Goal: Transaction & Acquisition: Purchase product/service

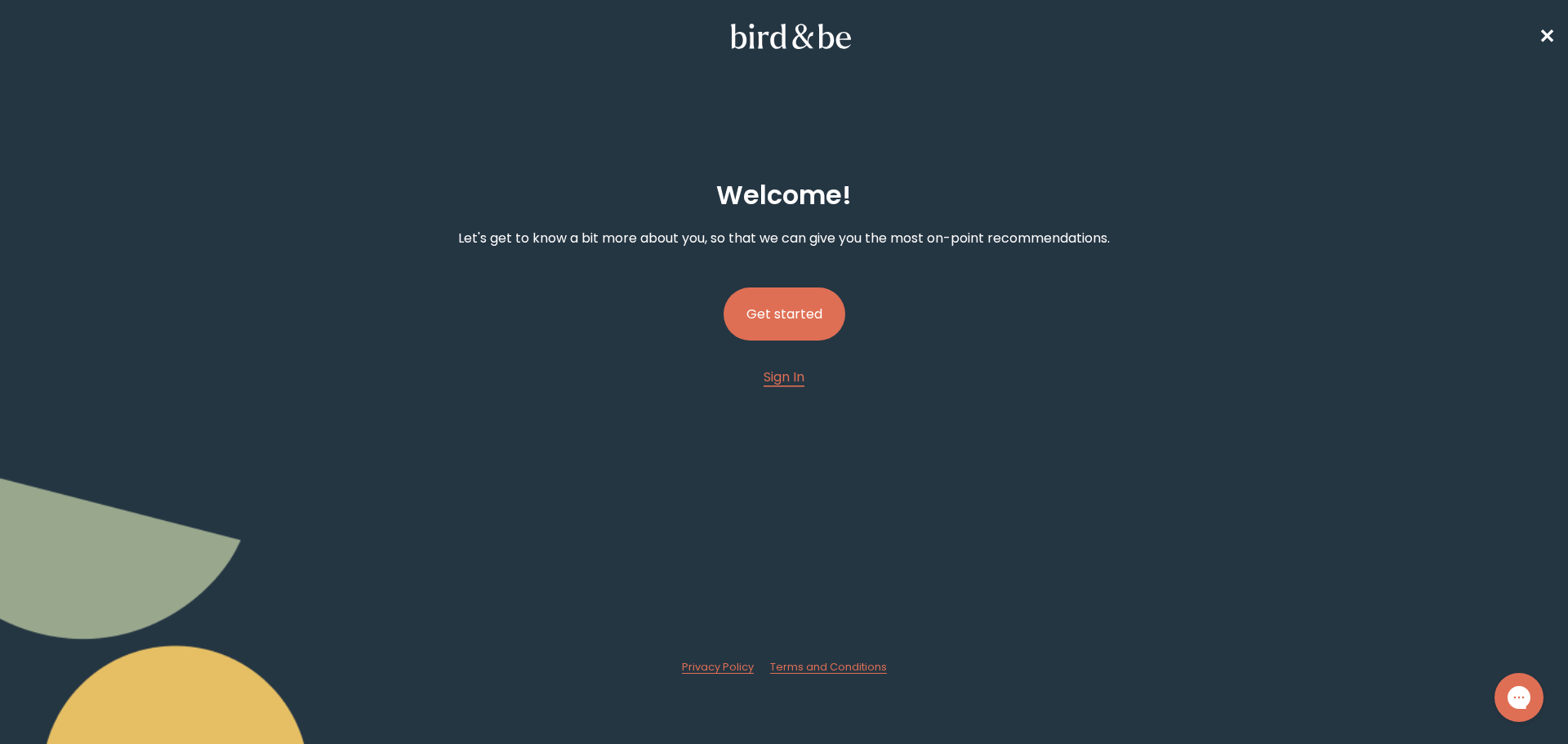
click at [797, 319] on button "Get started" at bounding box center [784, 314] width 122 height 53
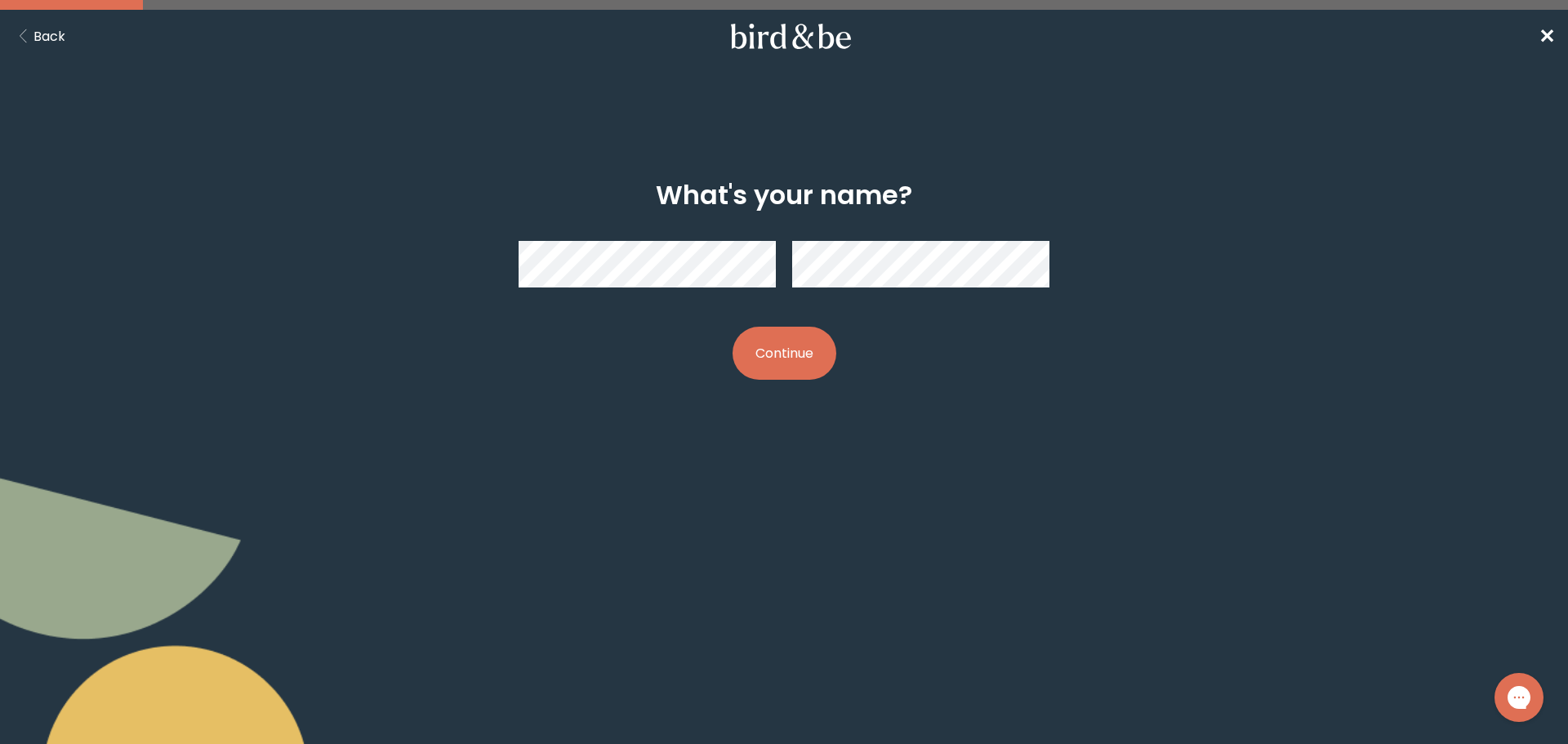
click at [806, 359] on button "Continue" at bounding box center [784, 354] width 103 height 53
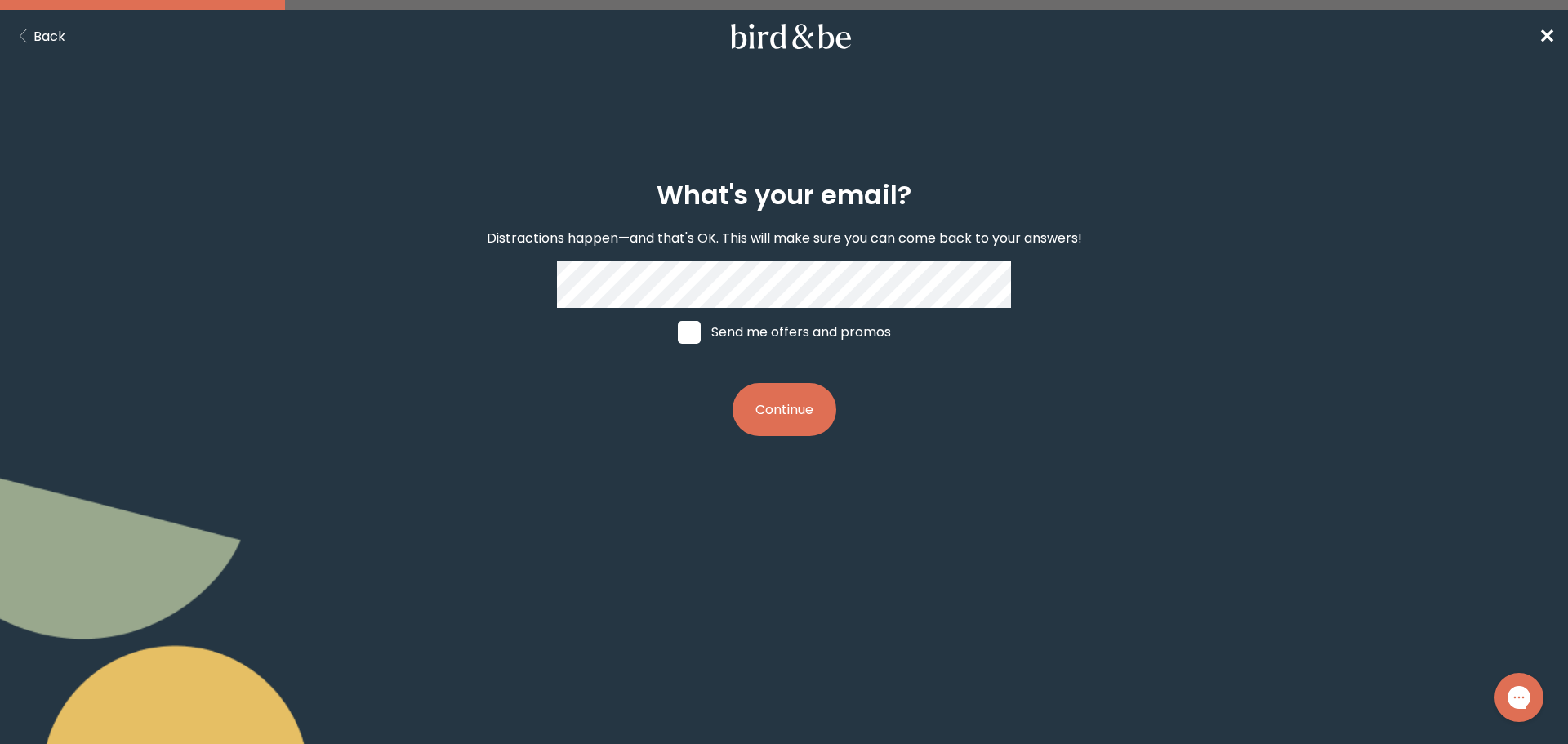
click at [811, 414] on button "Continue" at bounding box center [784, 410] width 103 height 53
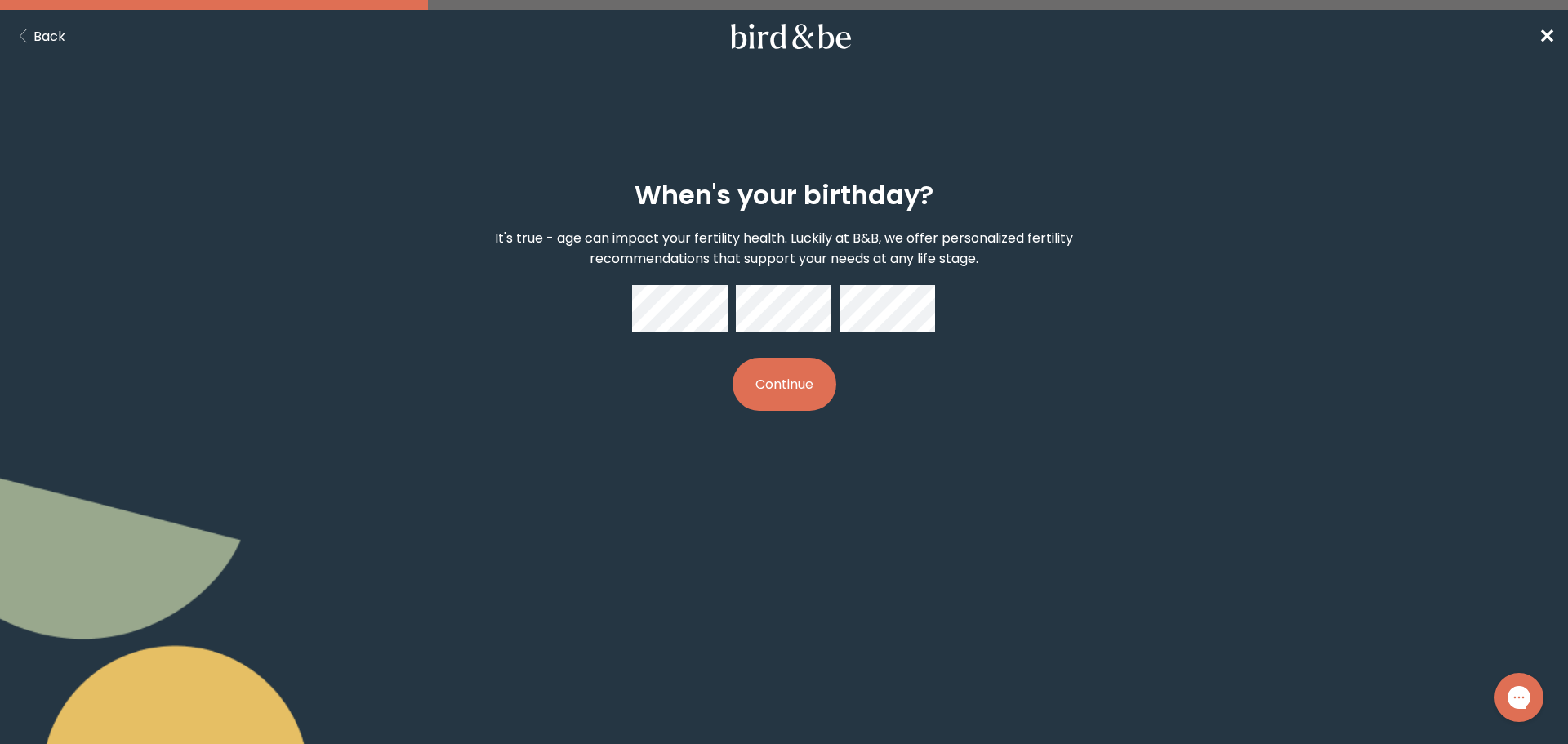
click at [780, 390] on button "Continue" at bounding box center [784, 385] width 103 height 53
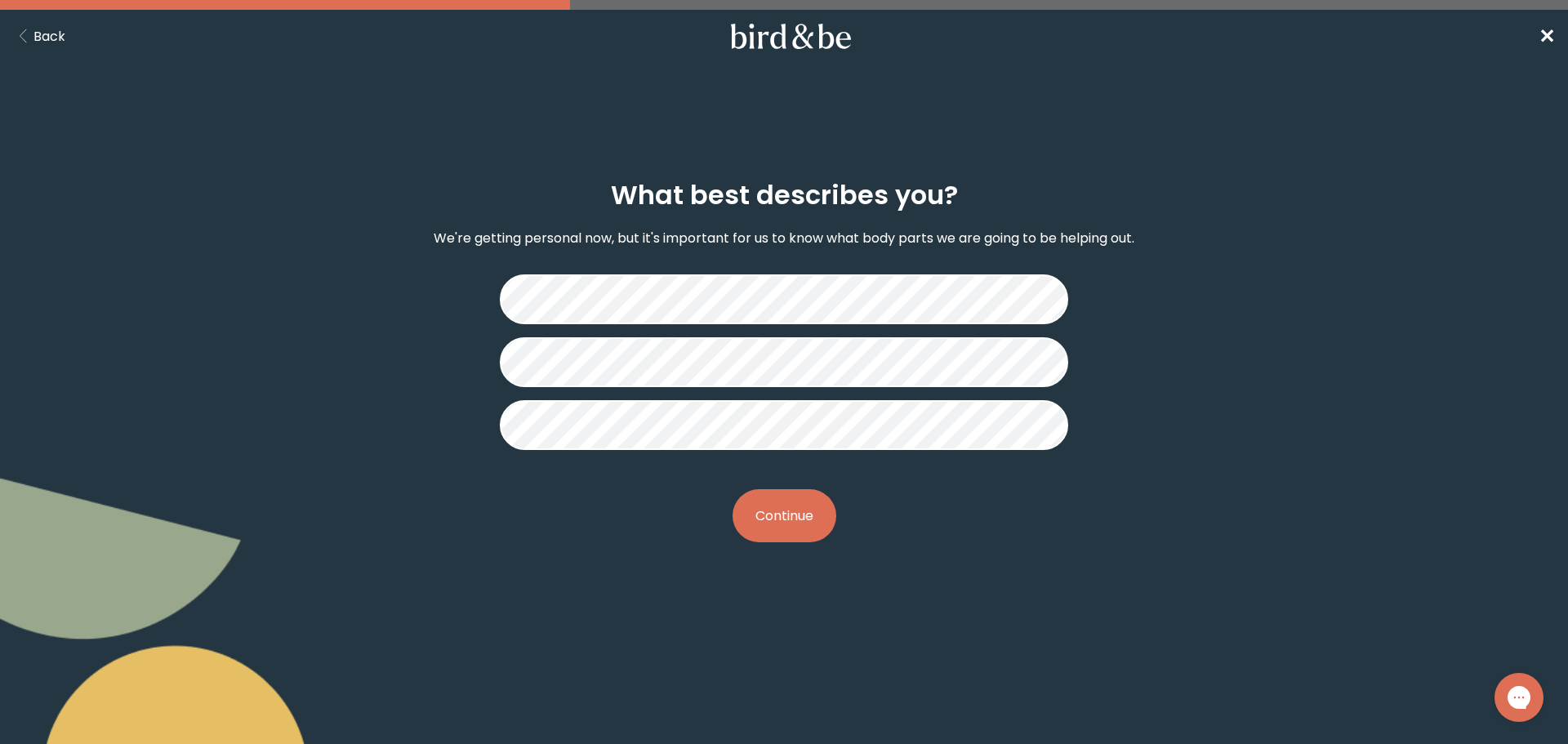
click at [800, 513] on button "Continue" at bounding box center [784, 515] width 103 height 53
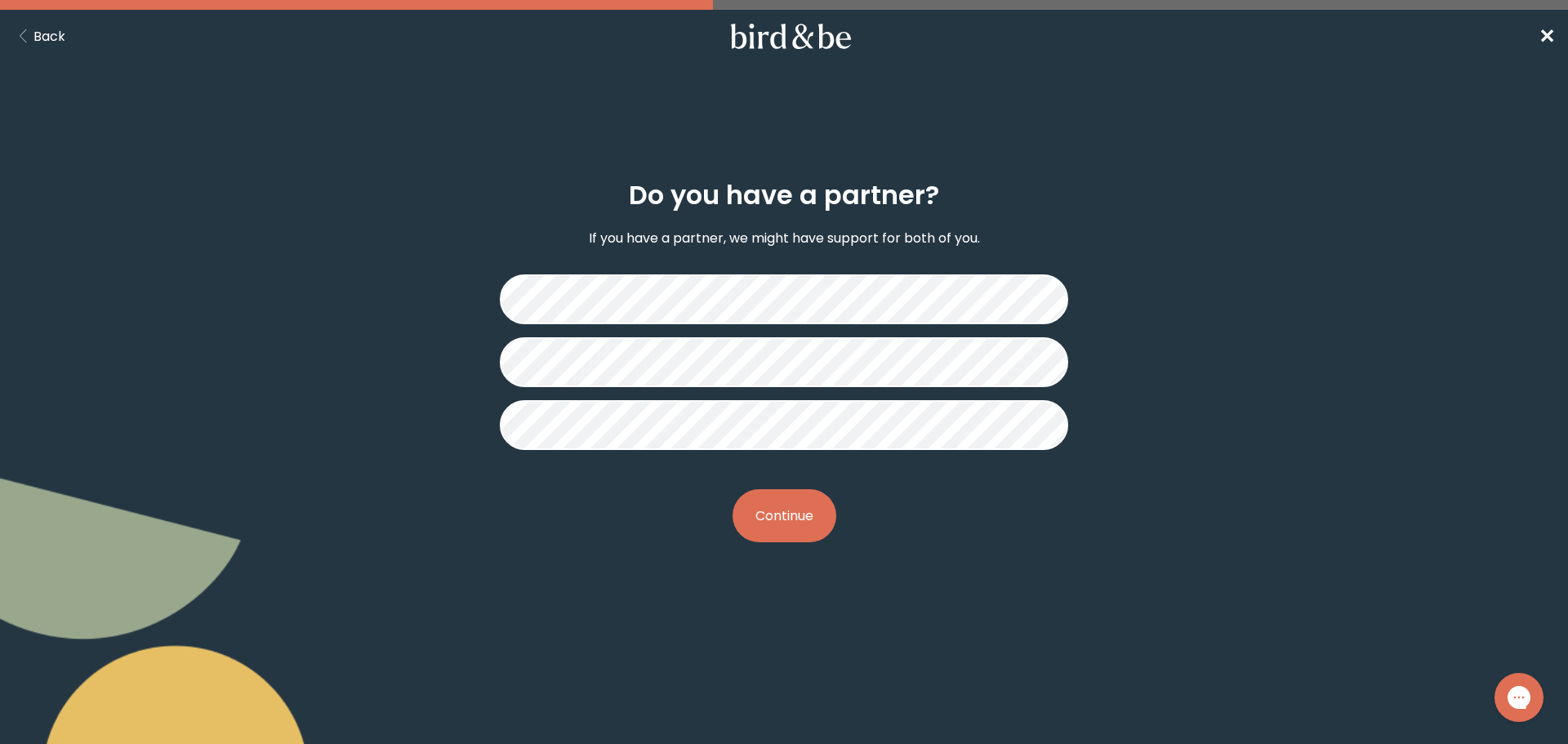
click at [812, 520] on button "Continue" at bounding box center [784, 515] width 103 height 53
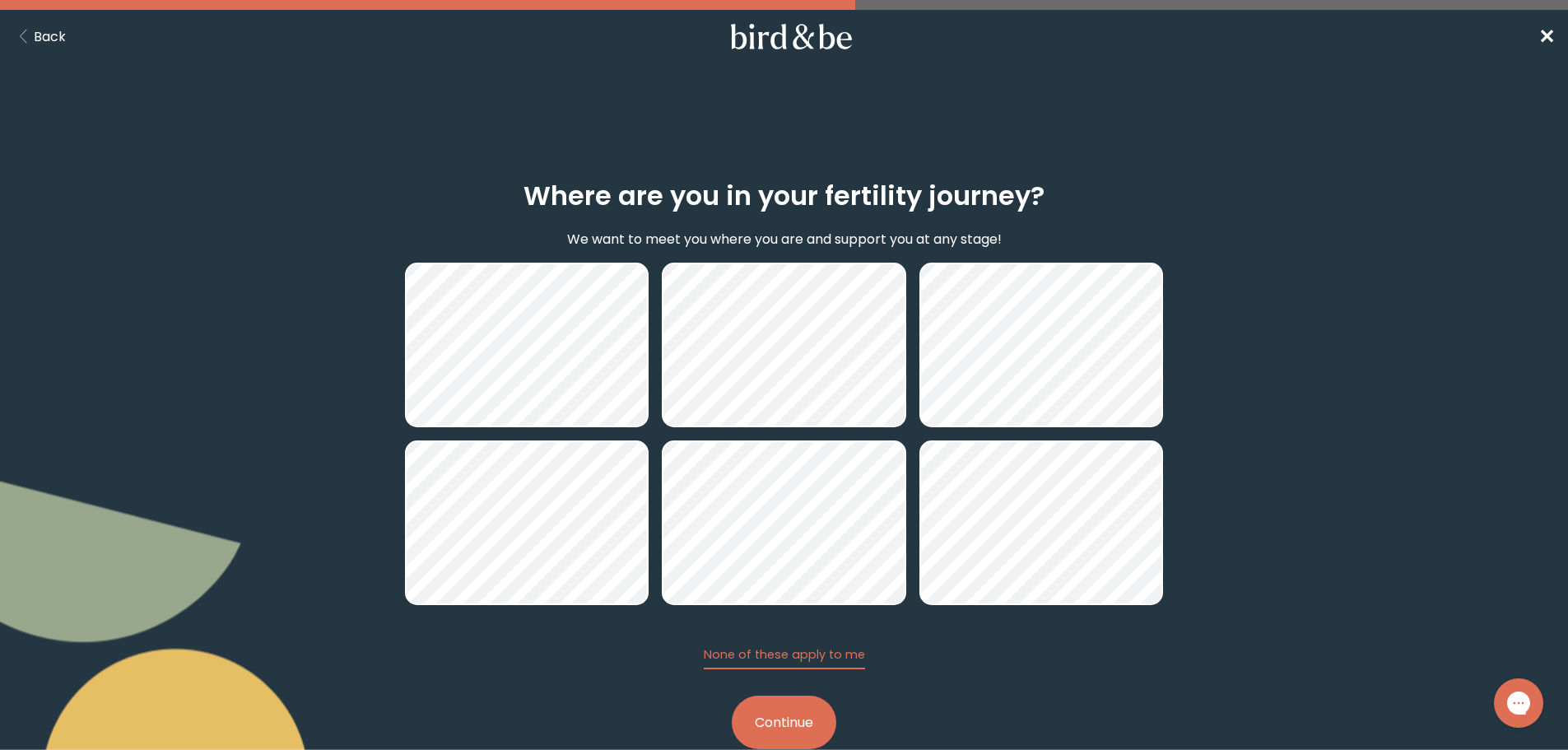
click at [794, 716] on button "Continue" at bounding box center [784, 722] width 104 height 54
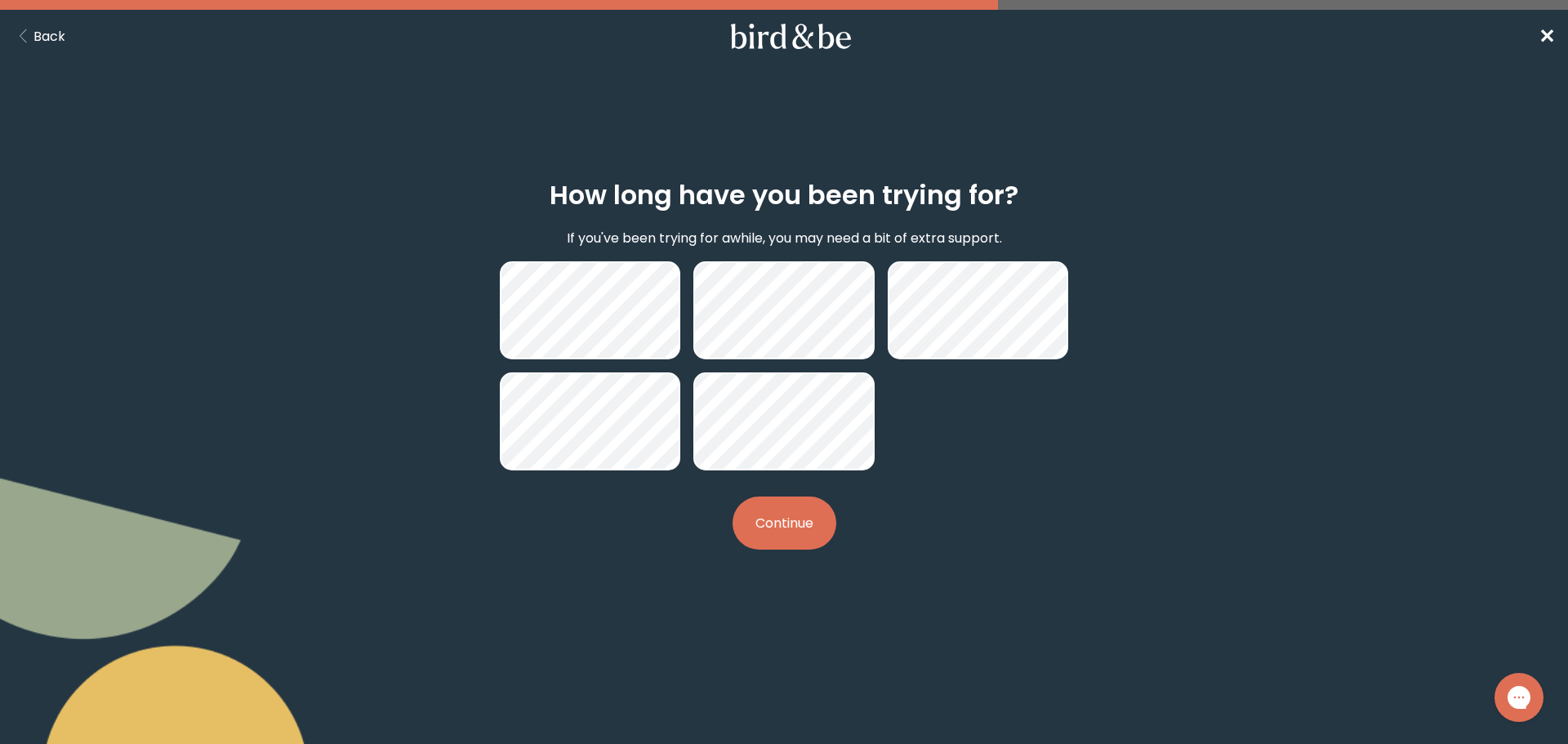
click at [775, 526] on button "Continue" at bounding box center [784, 523] width 103 height 53
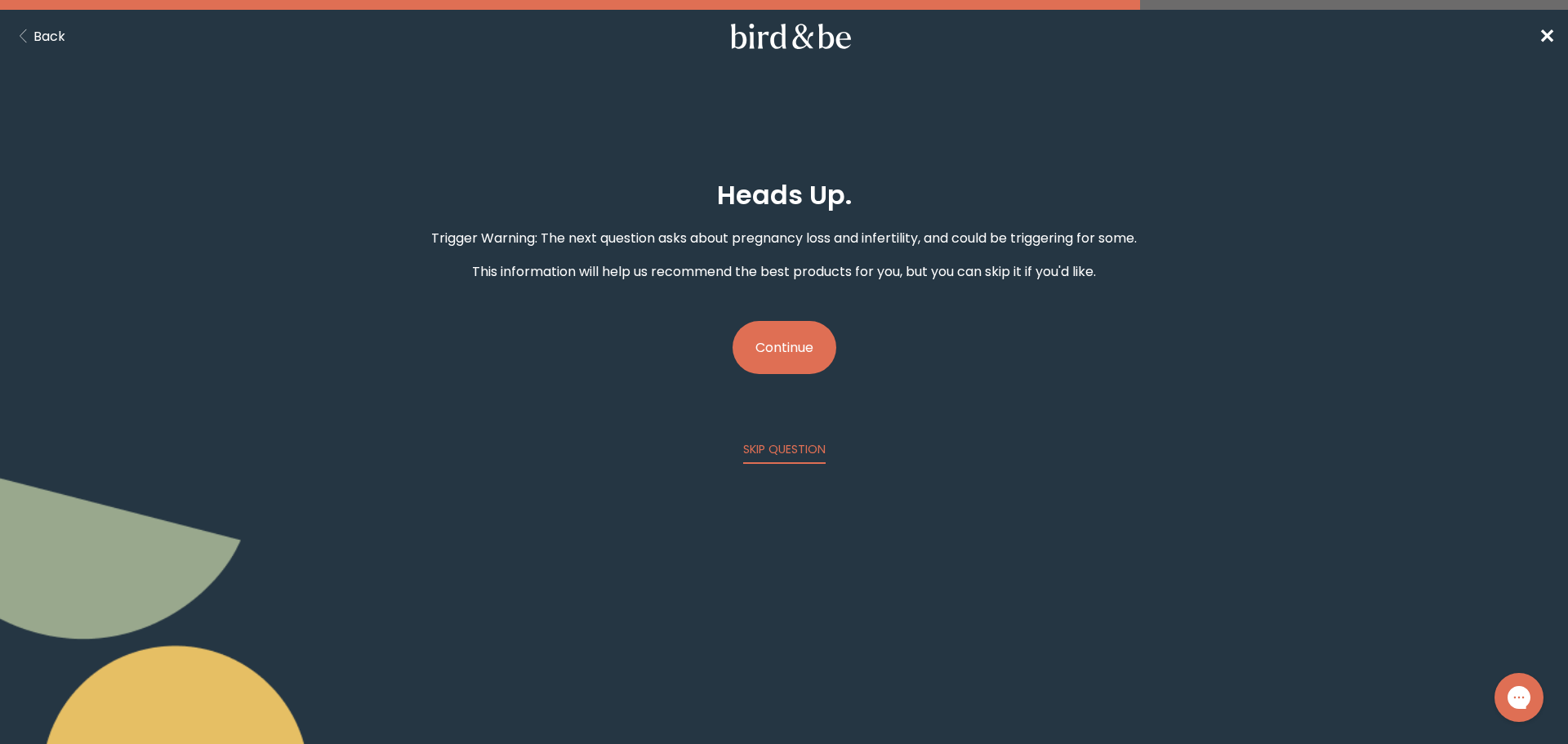
click at [808, 354] on button "Continue" at bounding box center [784, 348] width 103 height 53
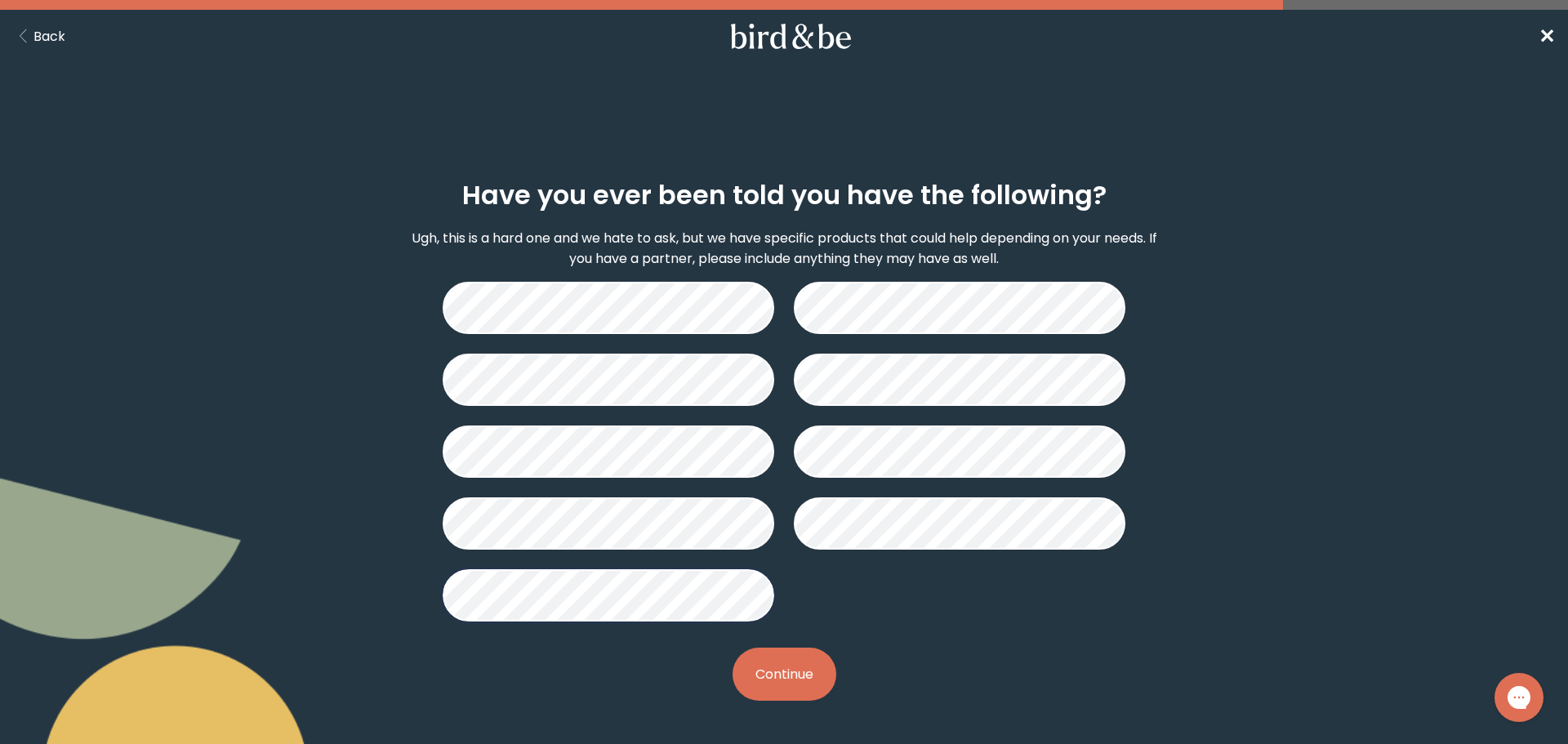
click at [792, 676] on button "Continue" at bounding box center [784, 674] width 103 height 53
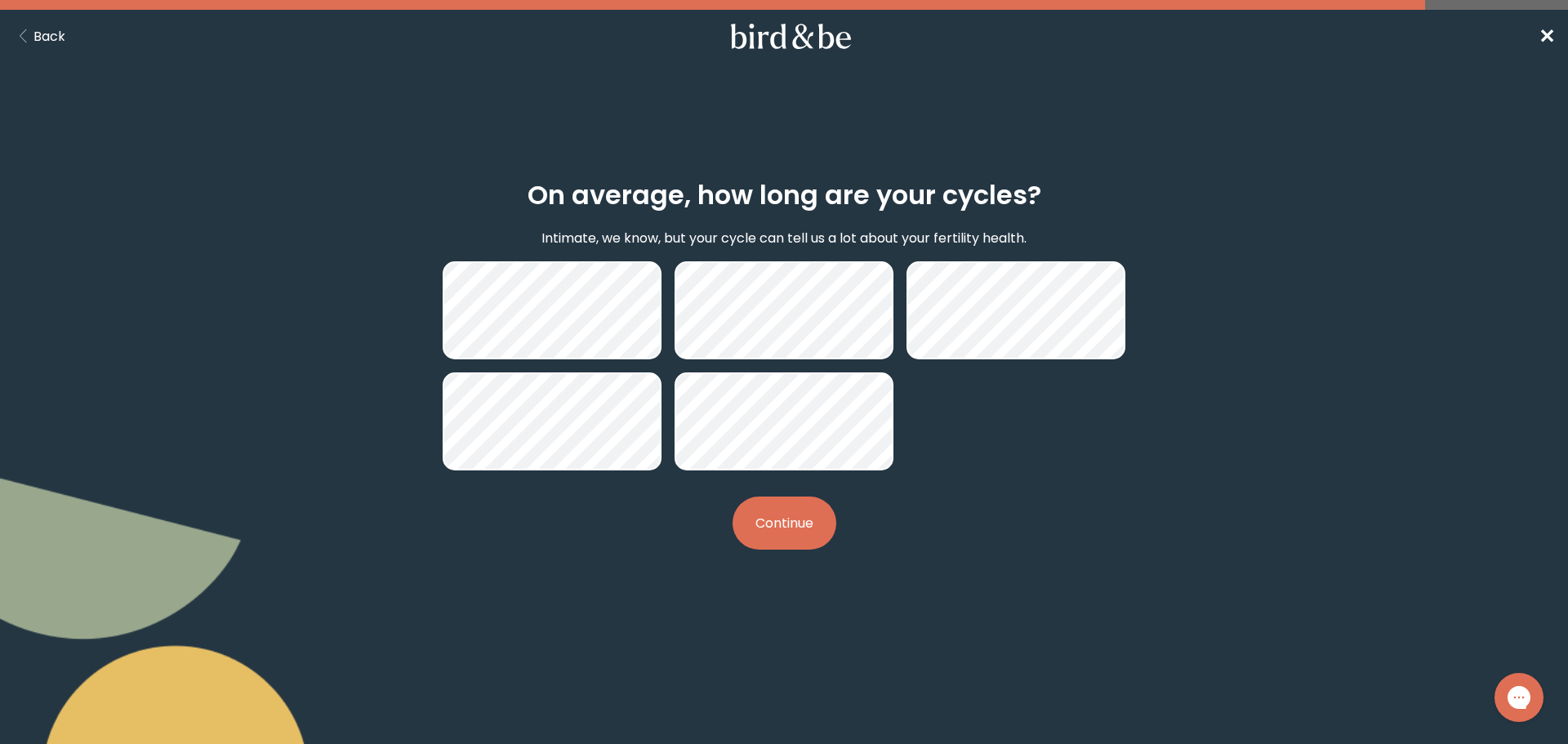
click at [795, 536] on button "Continue" at bounding box center [784, 523] width 103 height 53
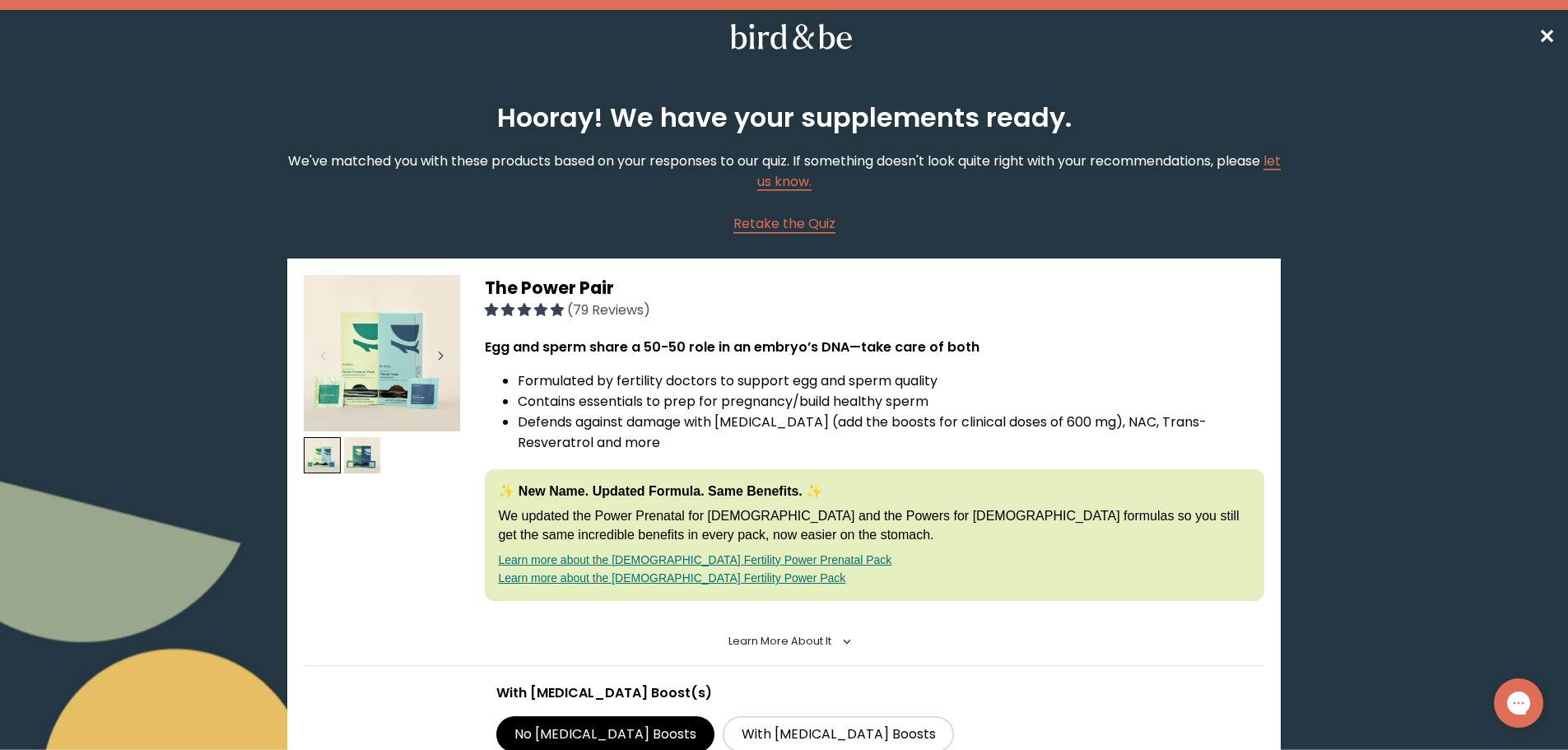
click at [441, 358] on div at bounding box center [441, 355] width 22 height 36
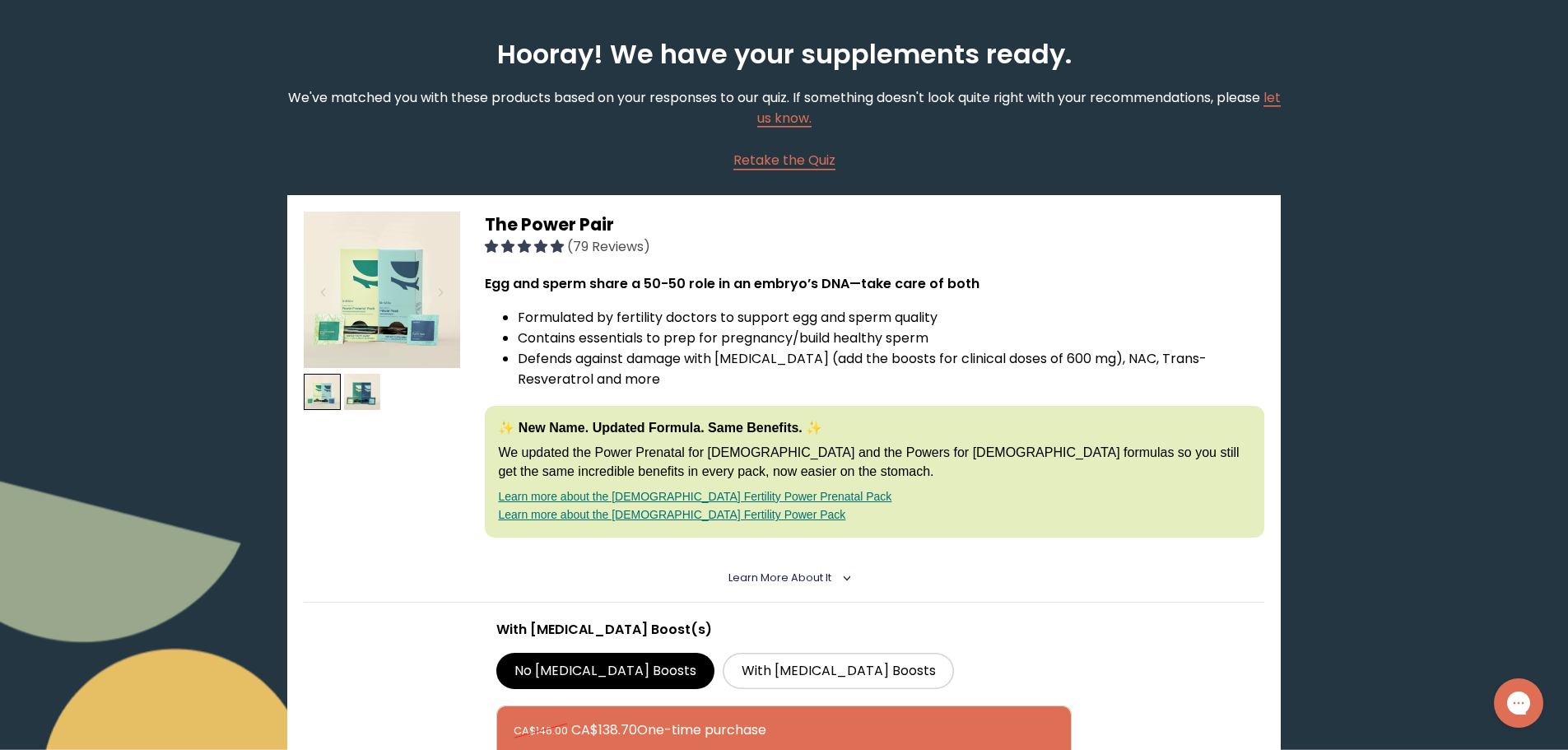
scroll to position [165, 0]
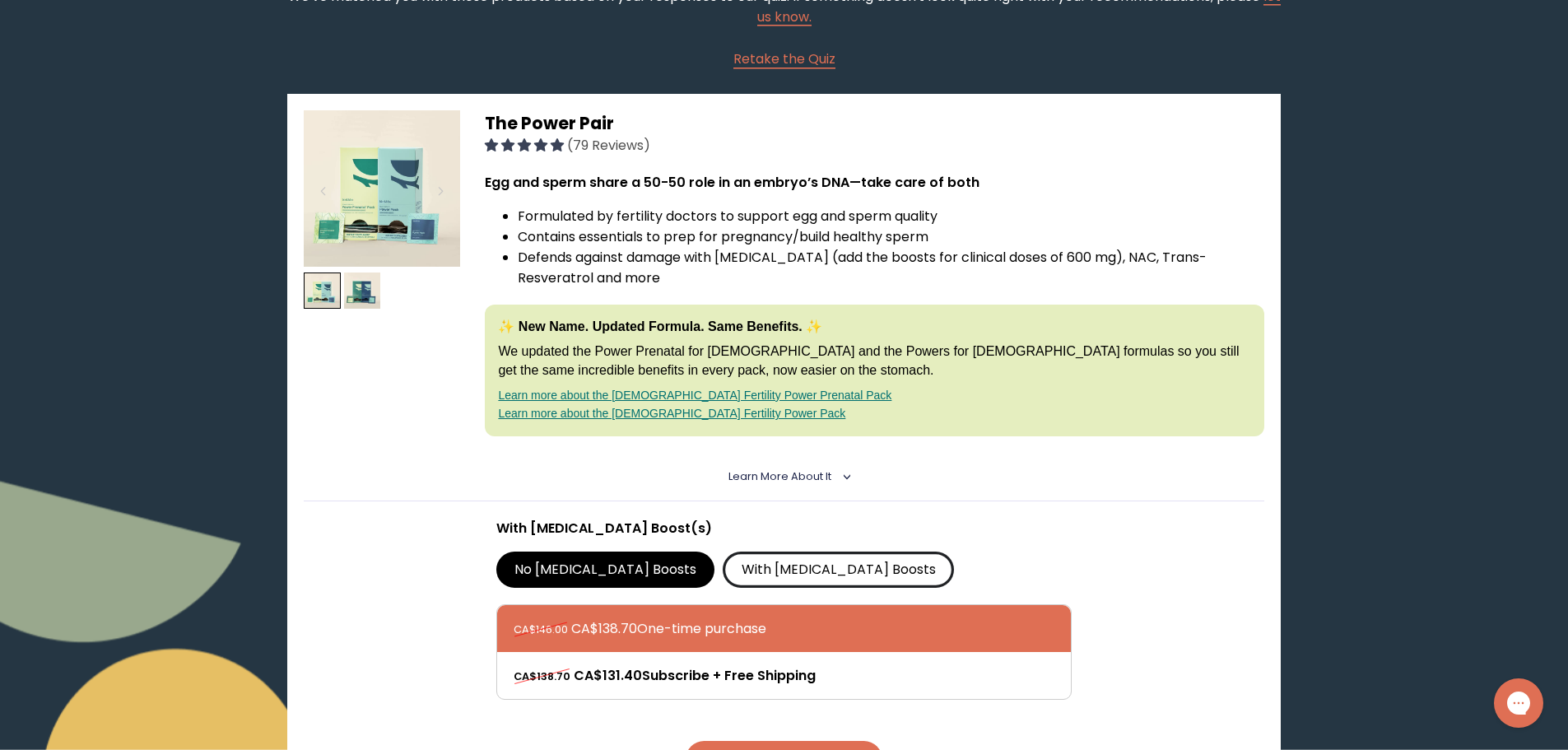
click at [723, 565] on label "With [MEDICAL_DATA] Boosts" at bounding box center [838, 569] width 231 height 36
click at [0, 0] on input "With [MEDICAL_DATA] Boosts" at bounding box center [0, 0] width 0 height 0
click at [586, 557] on label "No [MEDICAL_DATA] Boosts" at bounding box center [605, 569] width 219 height 36
click at [0, 0] on input "No [MEDICAL_DATA] Boosts" at bounding box center [0, 0] width 0 height 0
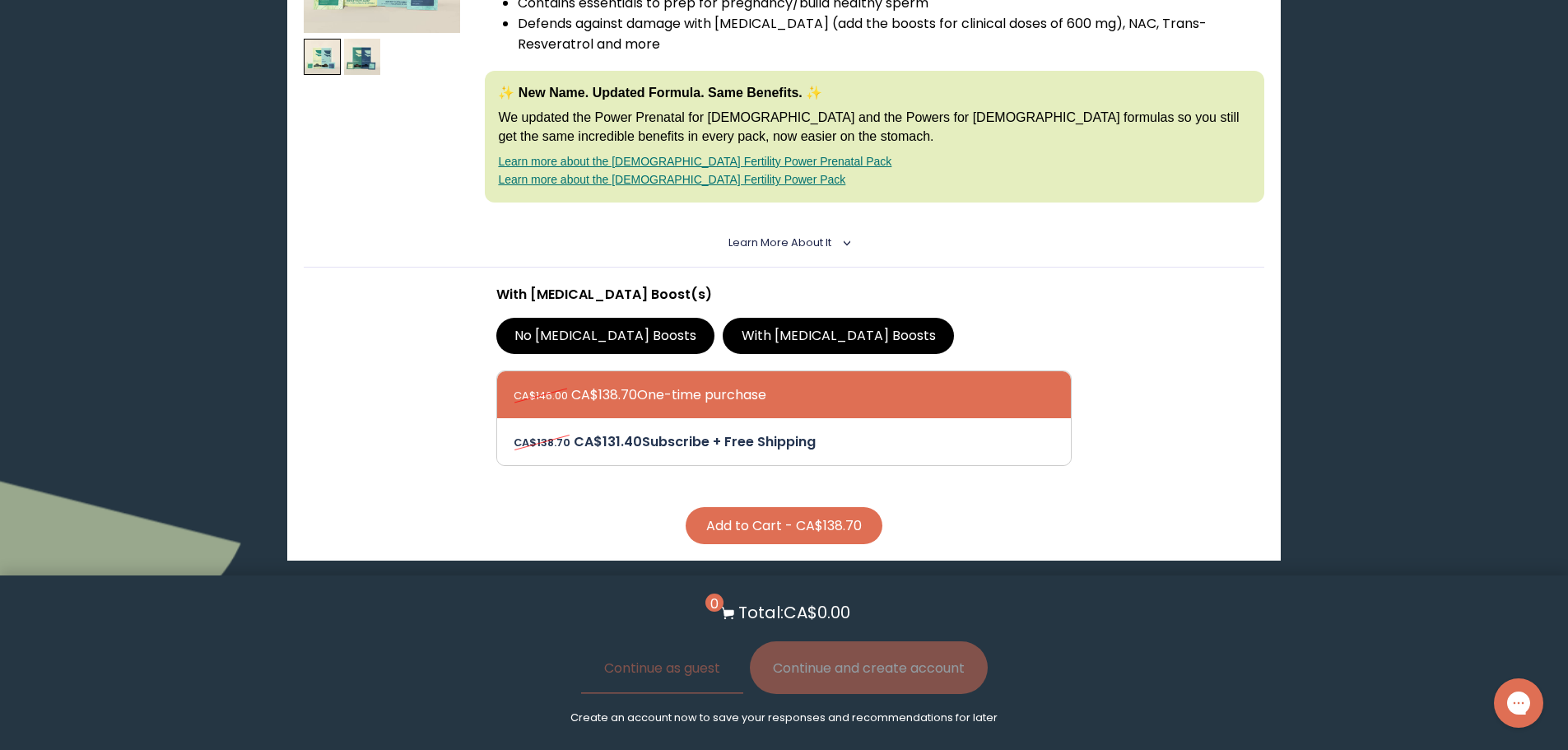
scroll to position [411, 0]
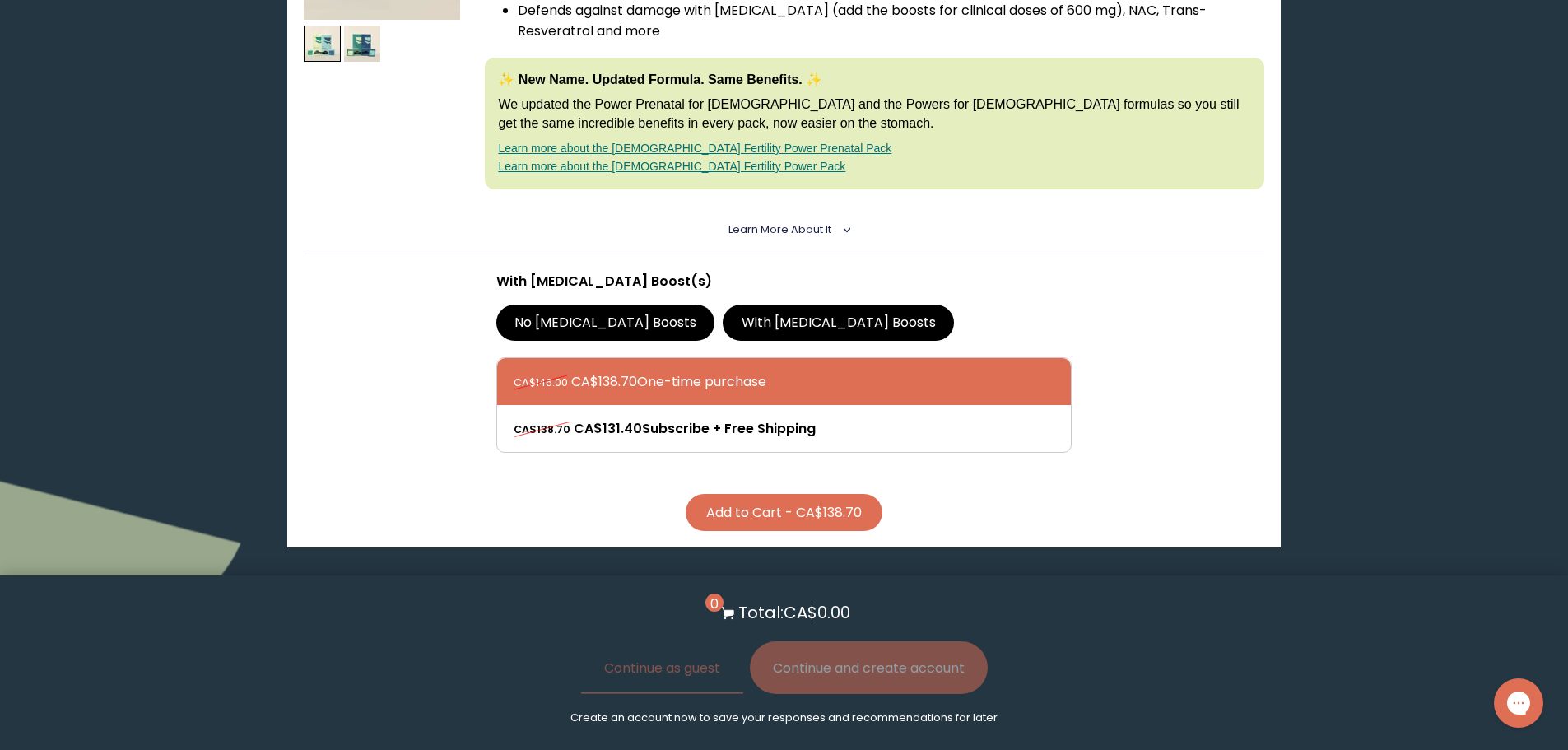
click at [739, 514] on button "Add to Cart - CA$138.70" at bounding box center [784, 512] width 197 height 37
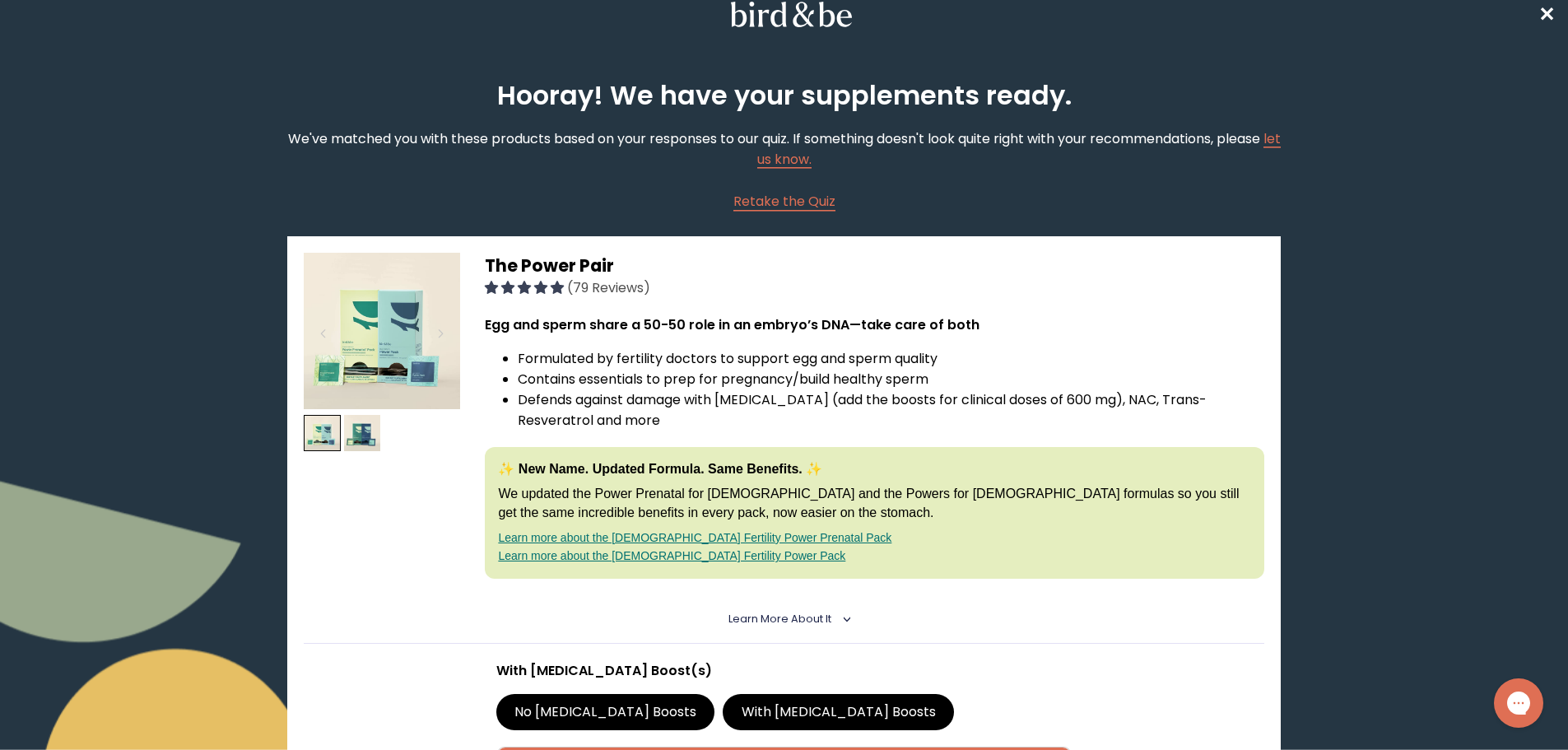
scroll to position [0, 0]
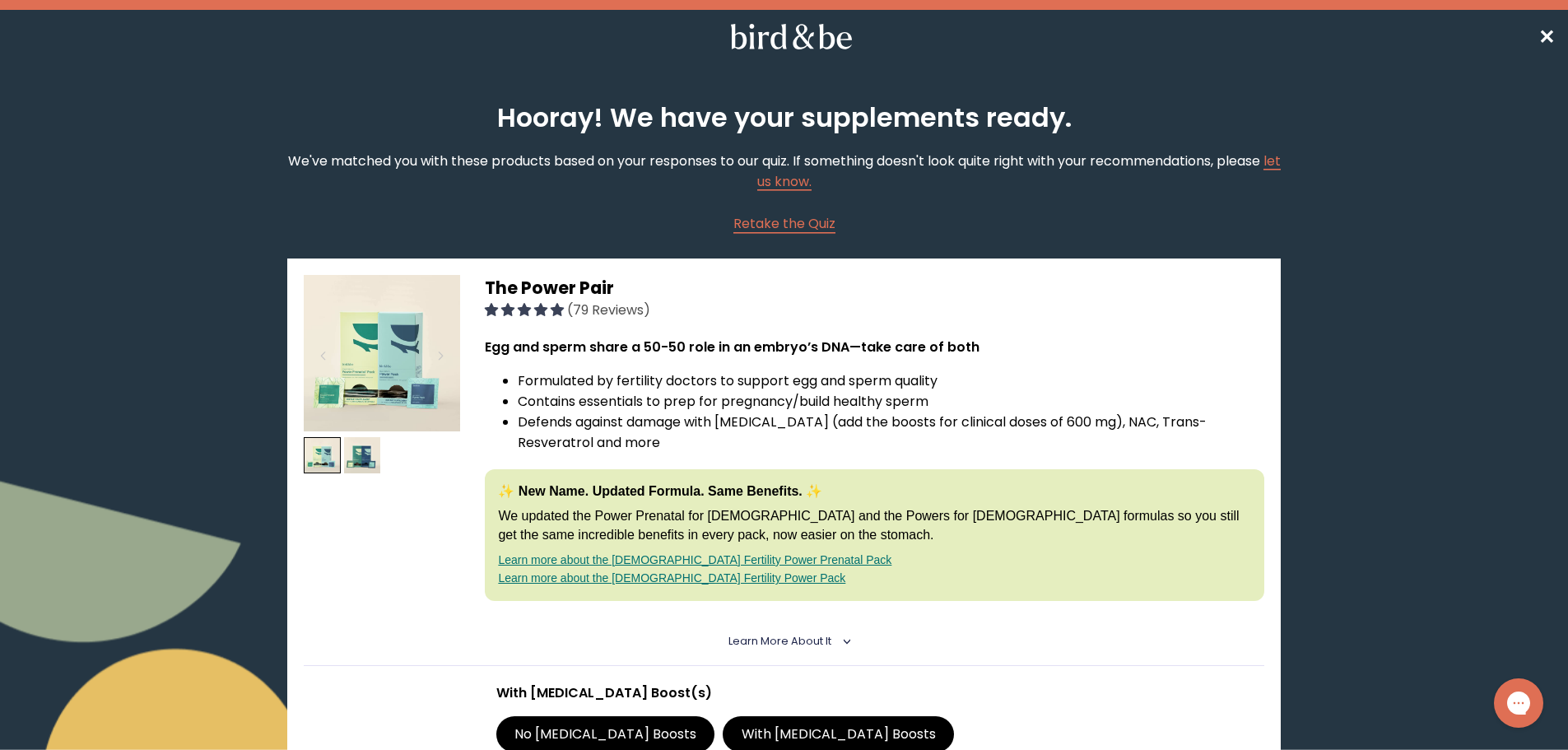
click at [1549, 36] on span "✕" at bounding box center [1547, 36] width 17 height 27
